Goal: Task Accomplishment & Management: Manage account settings

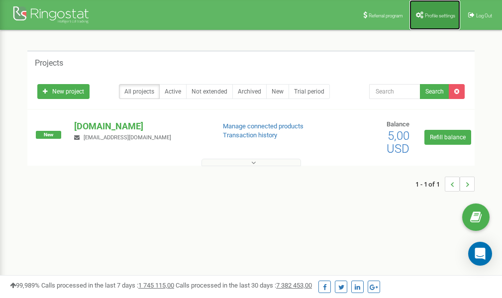
click at [448, 17] on span "Profile settings" at bounding box center [440, 15] width 30 height 5
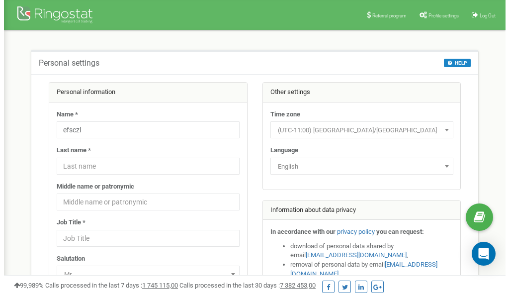
scroll to position [50, 0]
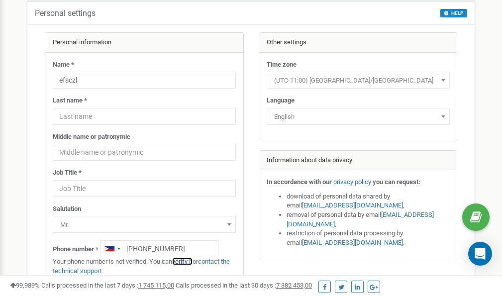
click at [190, 262] on link "verify it" at bounding box center [182, 261] width 20 height 7
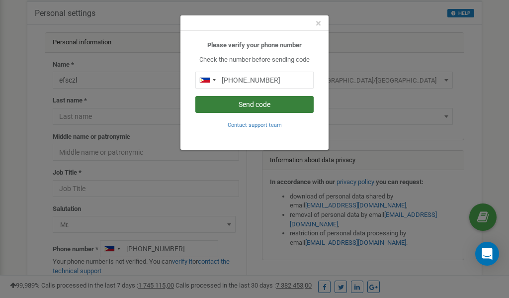
click at [242, 104] on button "Send code" at bounding box center [254, 104] width 118 height 17
